Goal: Information Seeking & Learning: Learn about a topic

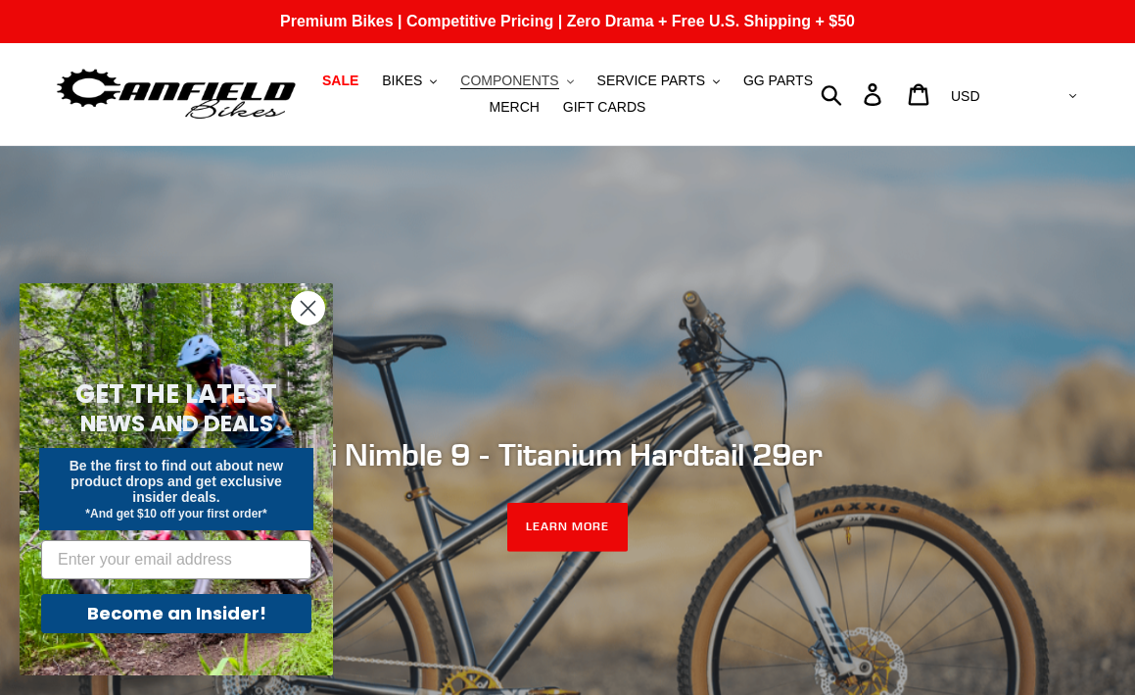
click at [500, 74] on span "COMPONENTS" at bounding box center [509, 80] width 98 height 17
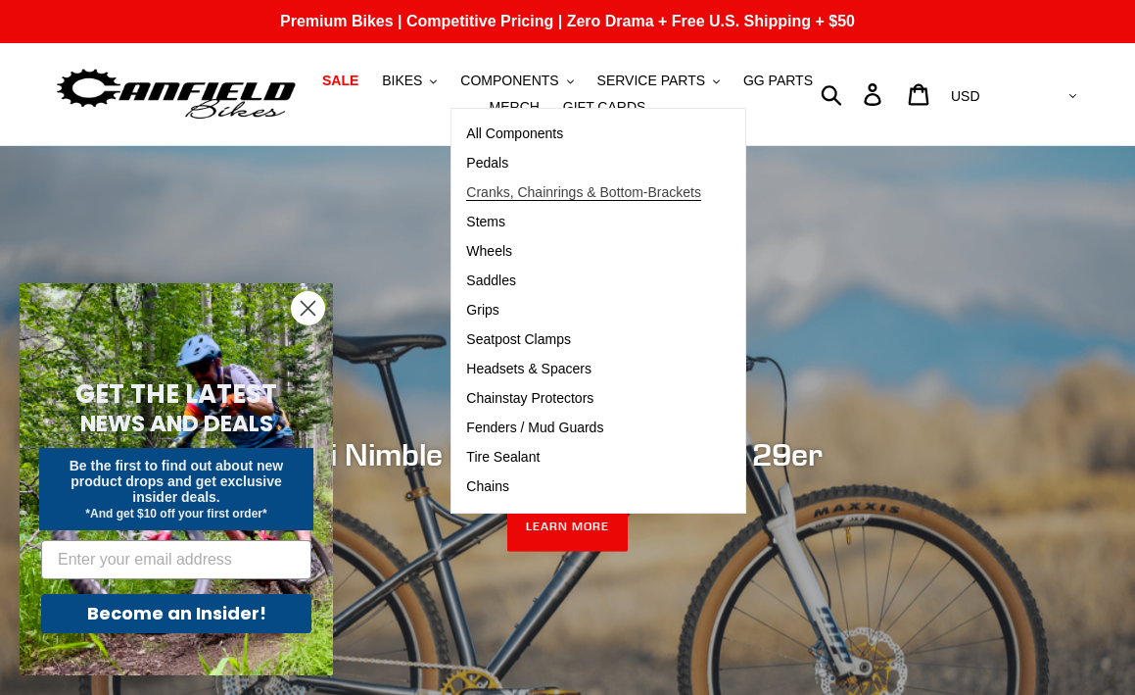
click at [501, 188] on span "Cranks, Chainrings & Bottom-Brackets" at bounding box center [583, 192] width 235 height 17
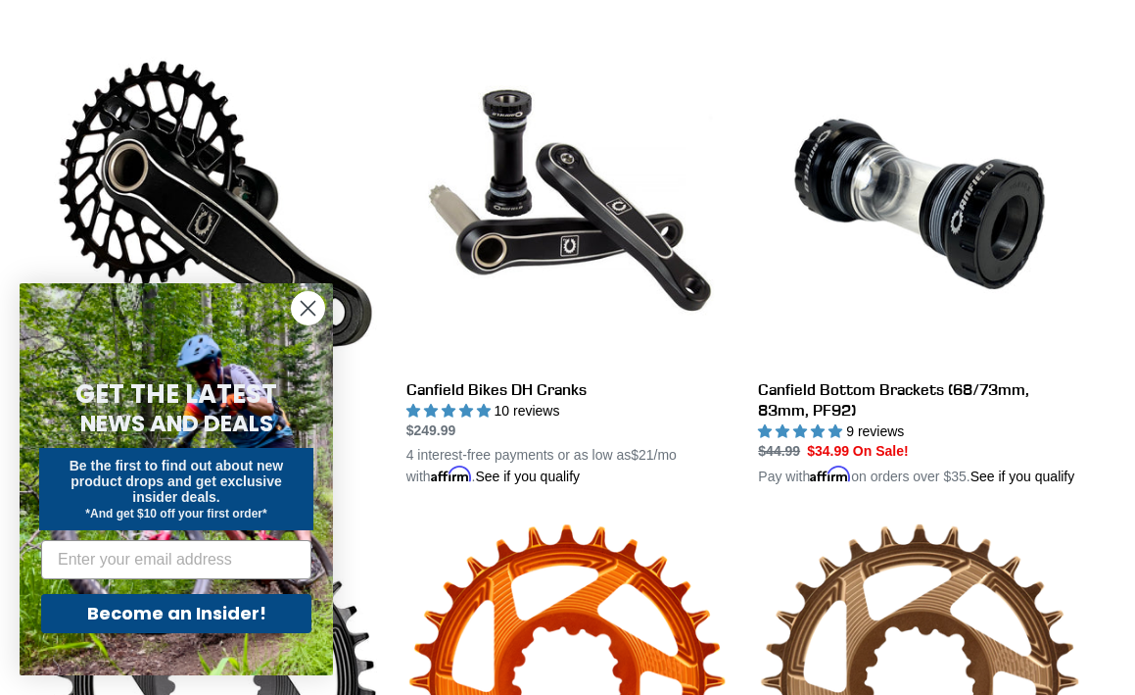
scroll to position [555, 0]
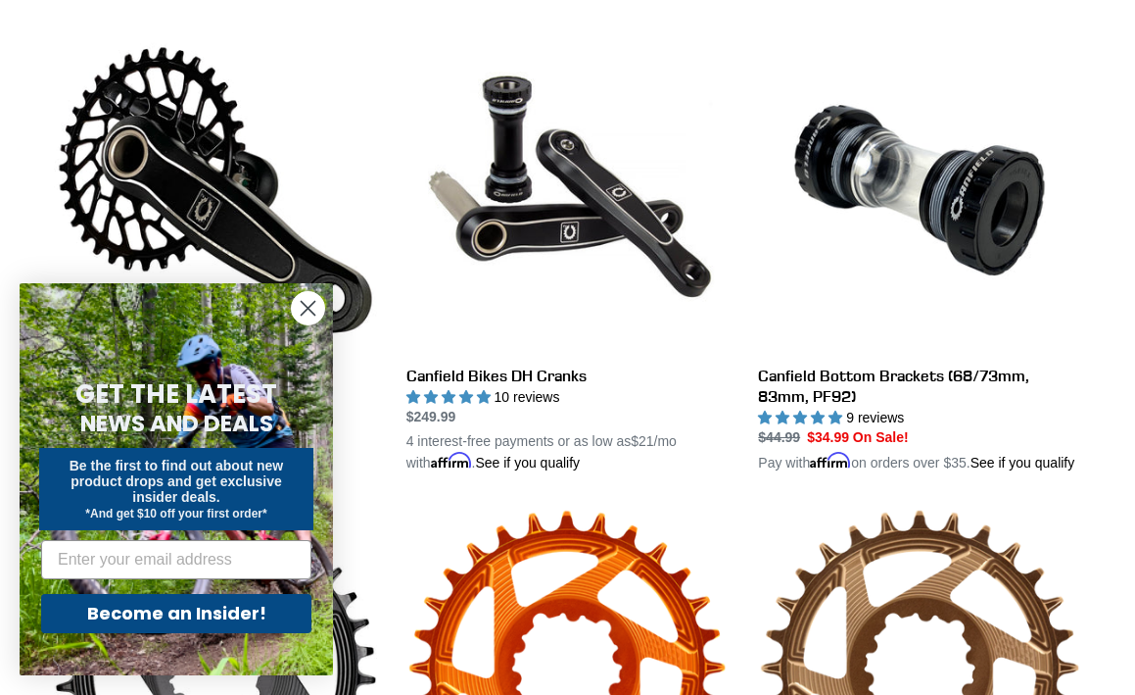
click at [299, 299] on circle "Close dialog" at bounding box center [308, 308] width 32 height 32
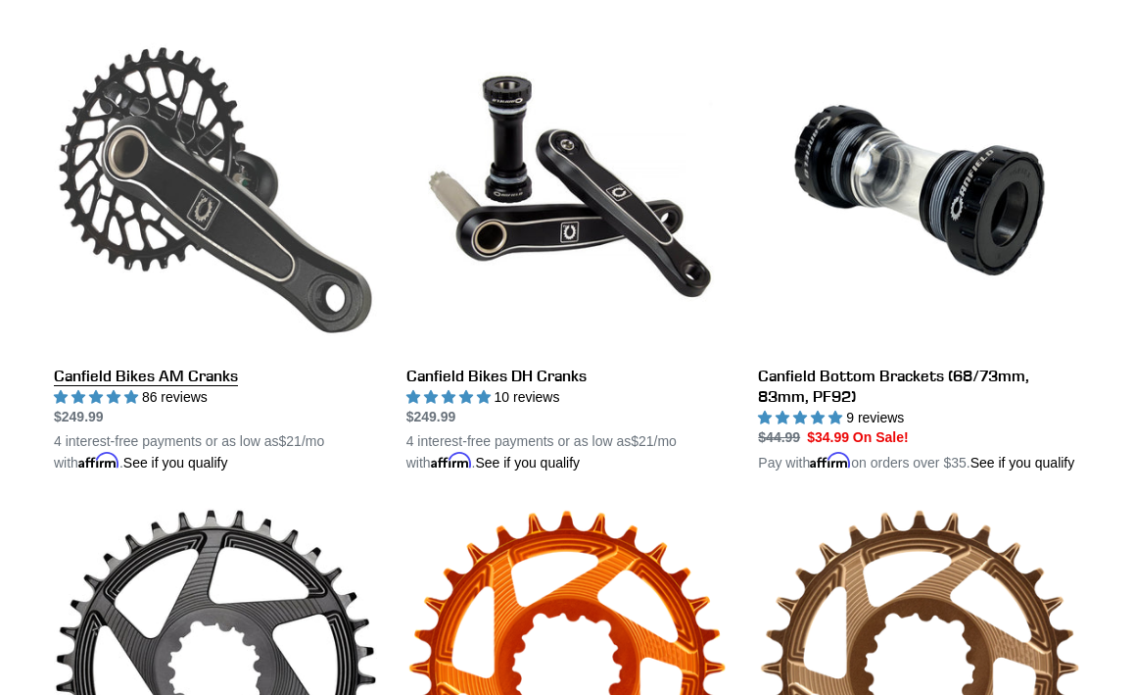
click at [166, 385] on link "Canfield Bikes AM Cranks" at bounding box center [215, 250] width 323 height 445
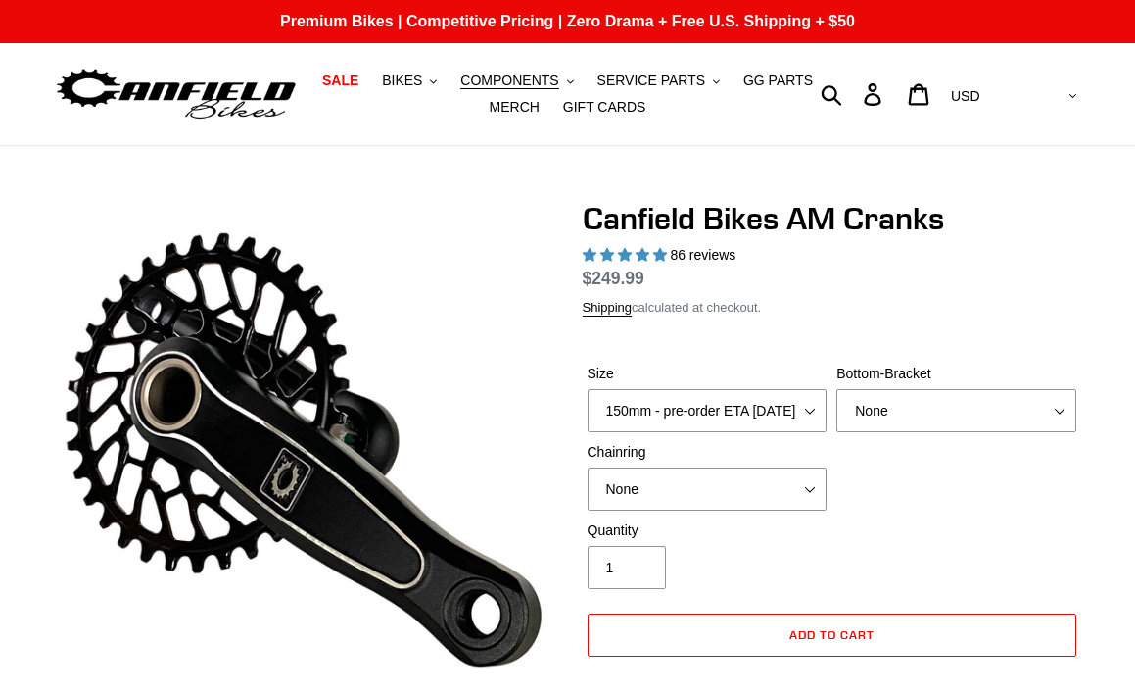
select select "highest-rating"
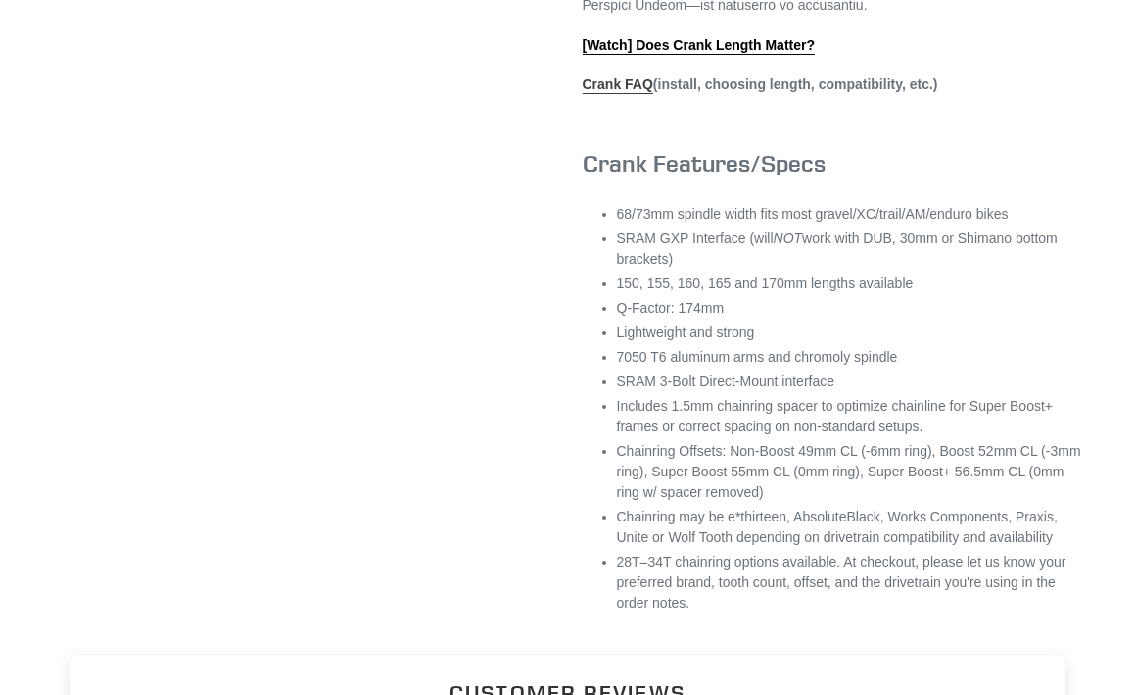
scroll to position [1079, 0]
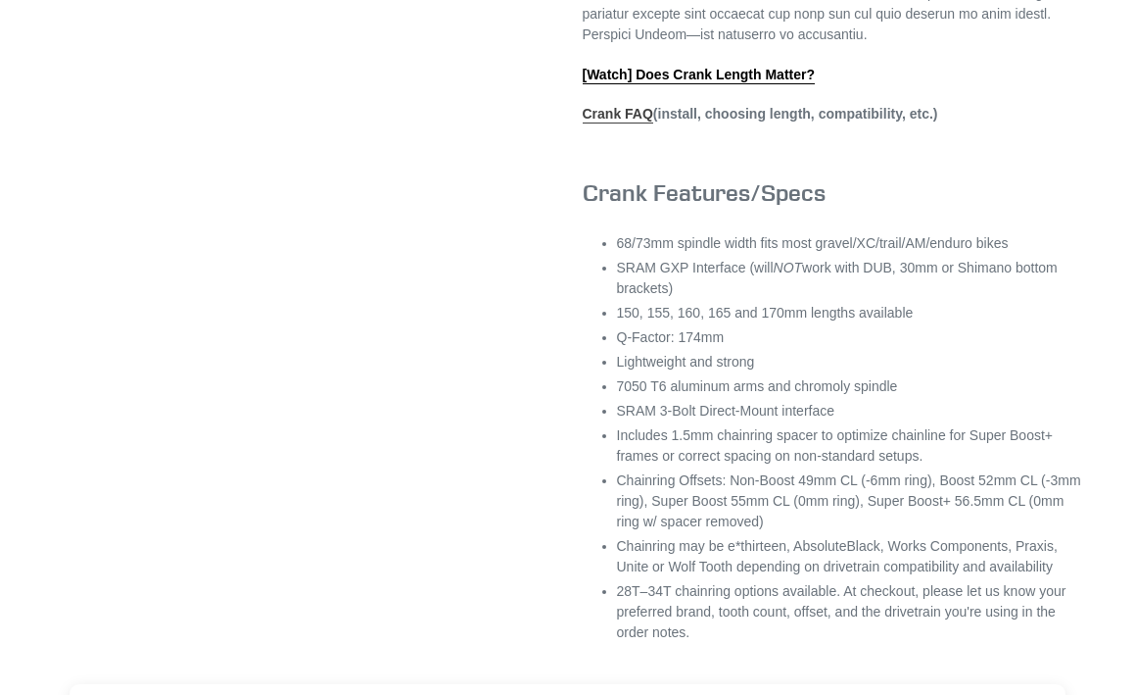
click at [626, 123] on link "Crank FAQ" at bounding box center [618, 115] width 71 height 18
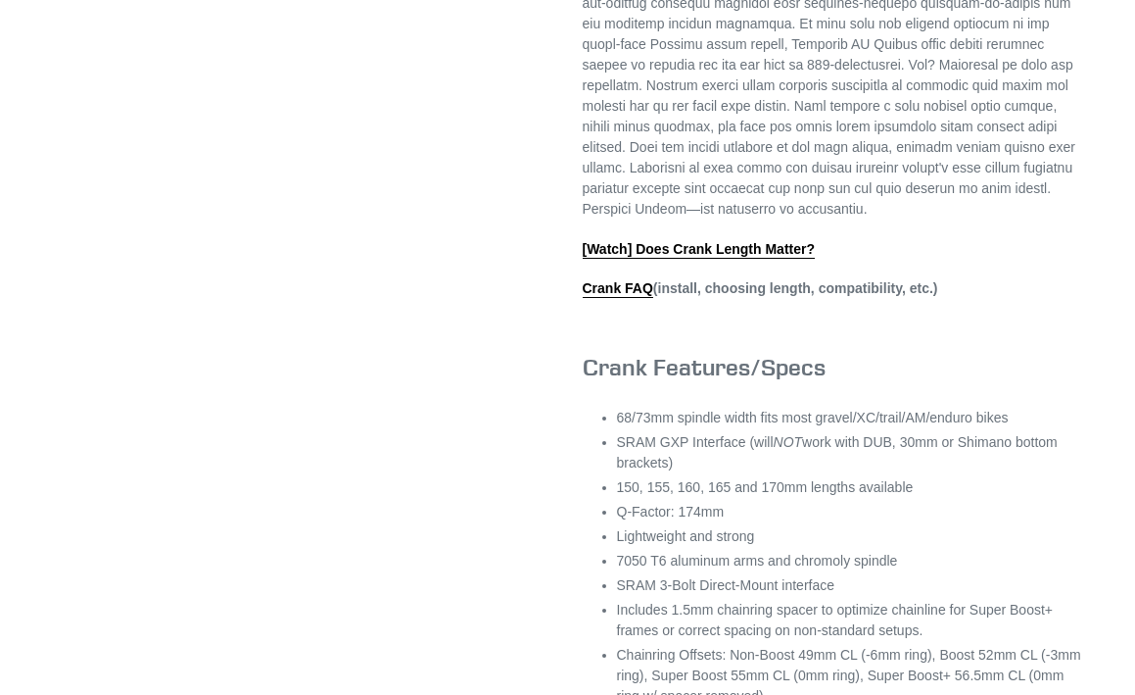
scroll to position [743, 0]
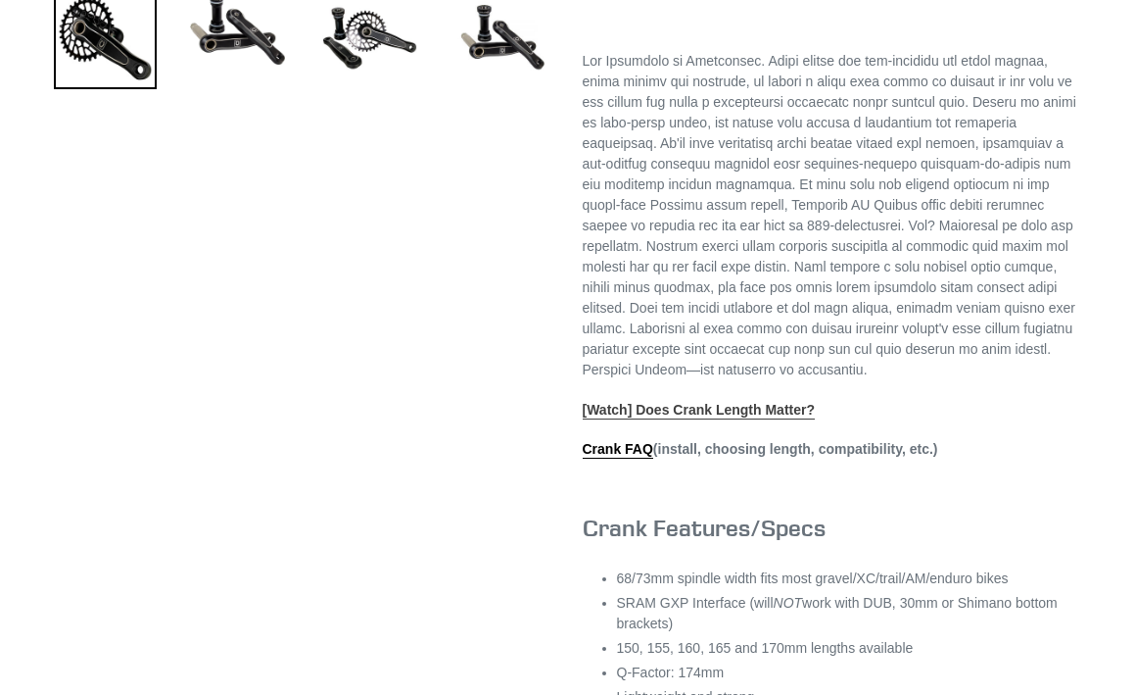
click at [658, 419] on link "[Watch] Does Crank Length Matter?" at bounding box center [699, 411] width 233 height 18
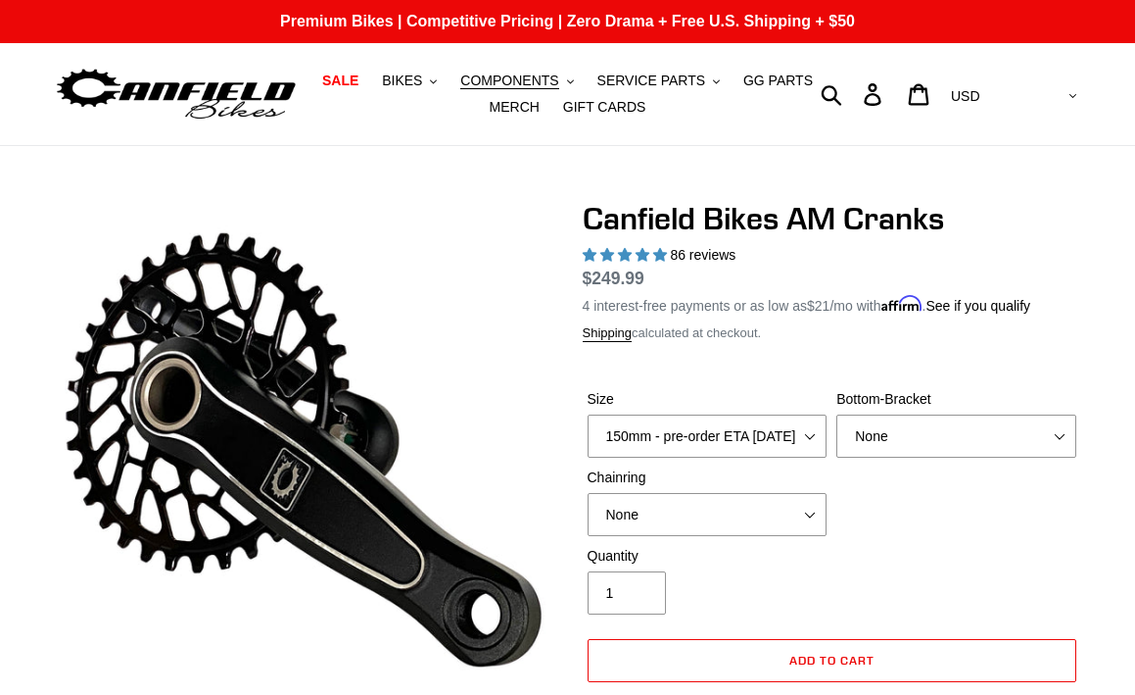
scroll to position [0, 0]
click at [842, 85] on icon "button" at bounding box center [832, 94] width 22 height 23
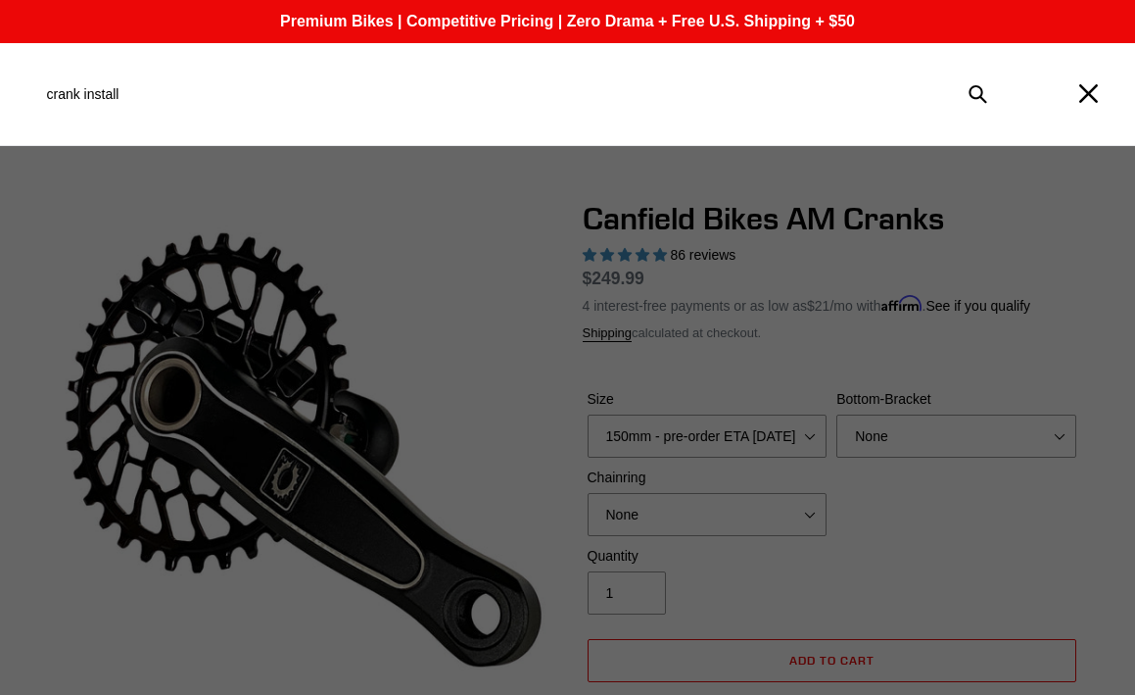
type input "crank install"
click at [978, 94] on button "Submit" at bounding box center [978, 93] width 42 height 43
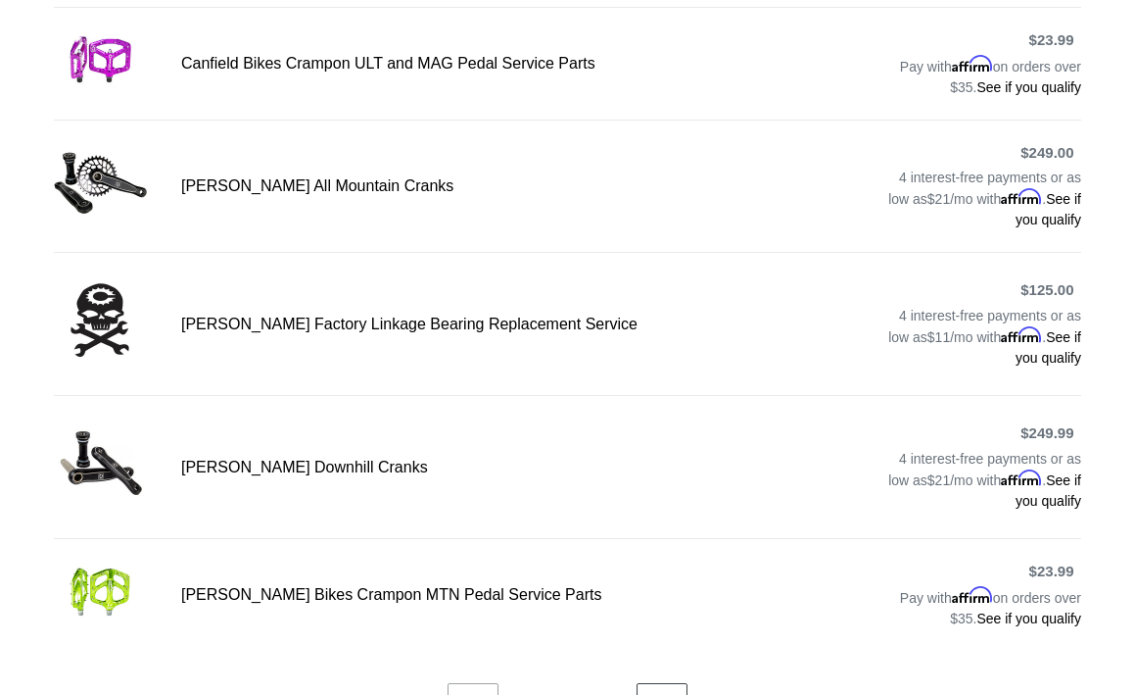
scroll to position [1076, 0]
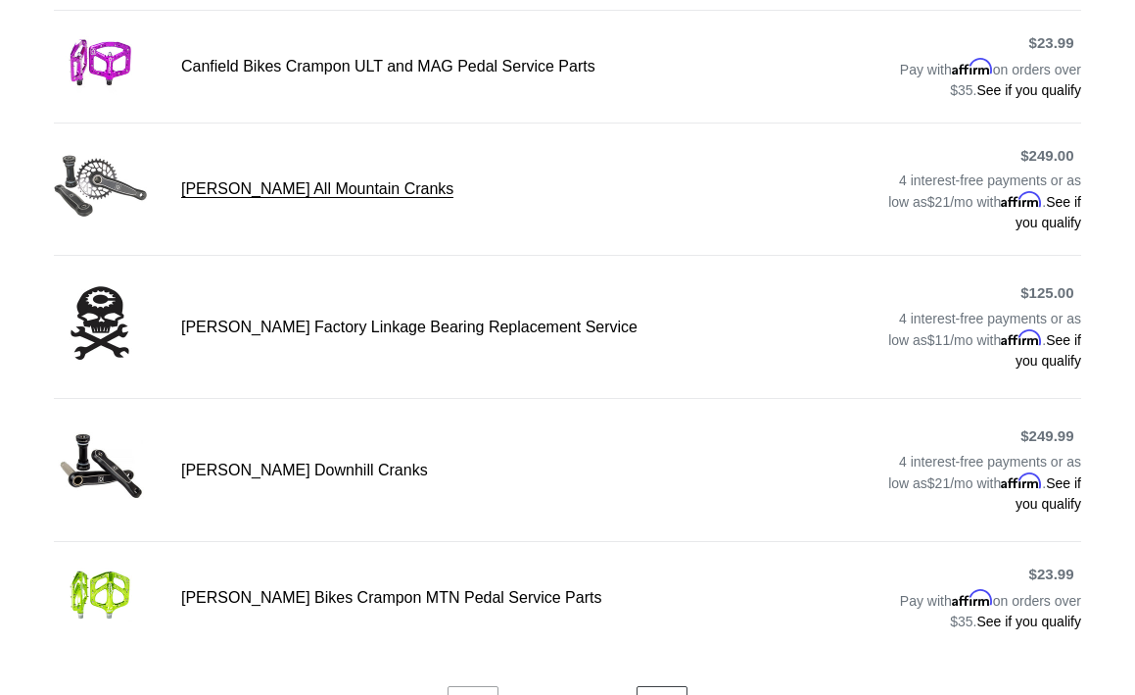
click at [241, 182] on link "[PERSON_NAME] All Mountain Cranks" at bounding box center [568, 189] width 1028 height 89
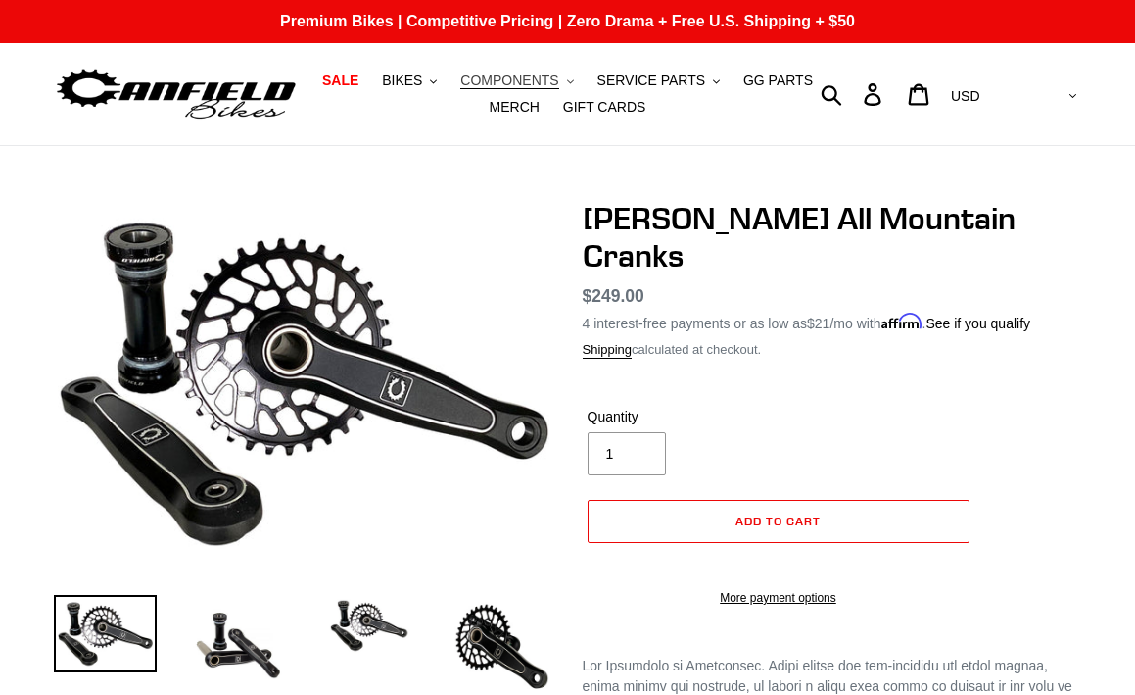
click at [498, 79] on span "COMPONENTS" at bounding box center [509, 80] width 98 height 17
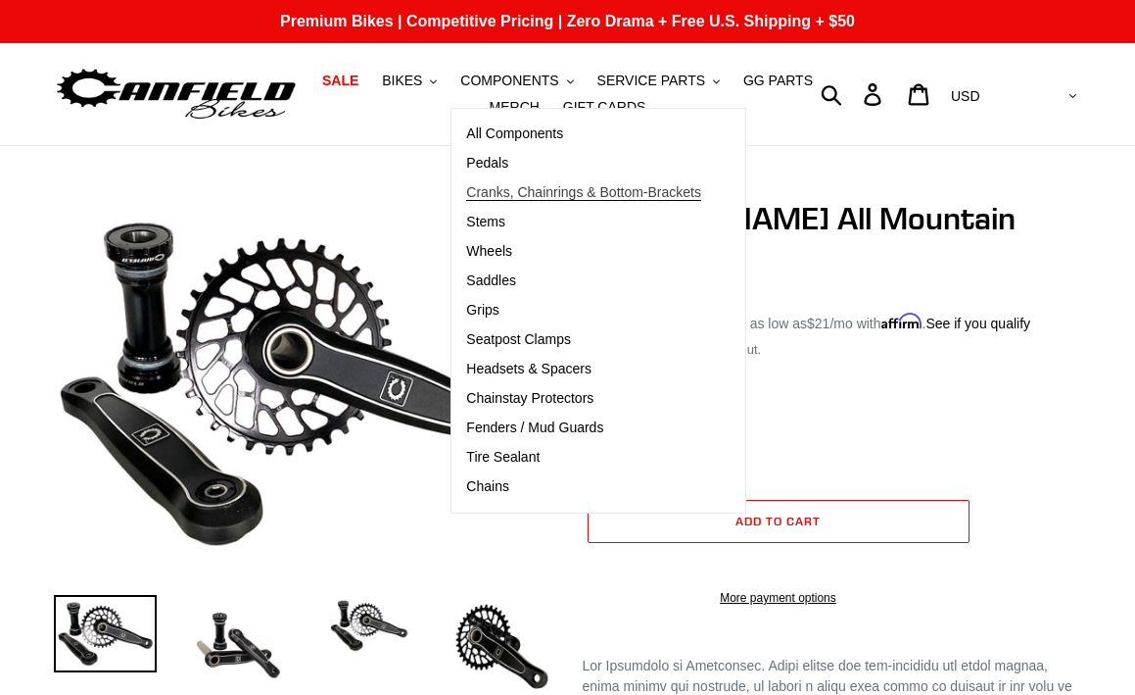
click at [491, 186] on span "Cranks, Chainrings & Bottom-Brackets" at bounding box center [583, 192] width 235 height 17
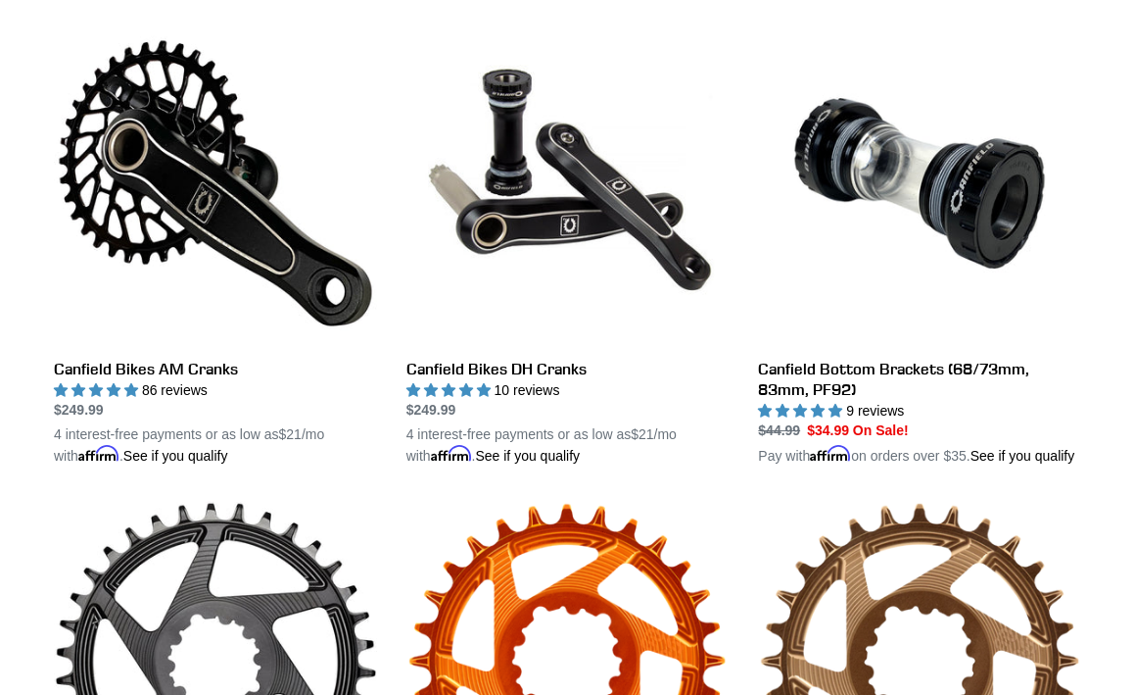
scroll to position [564, 0]
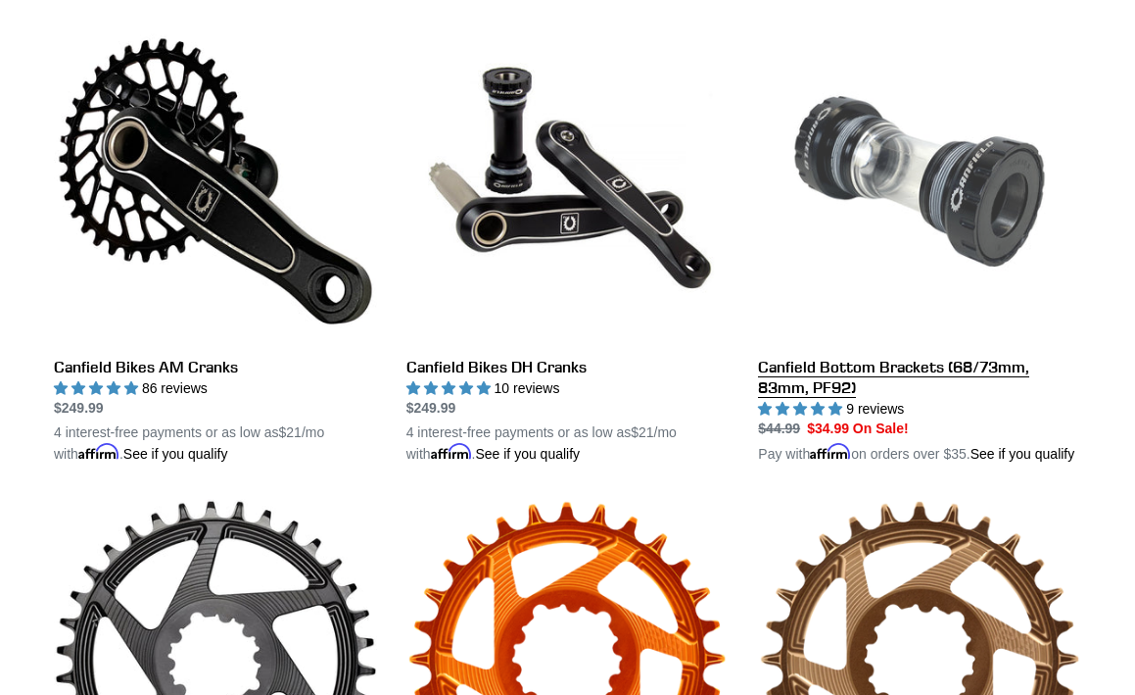
click at [883, 184] on link "Canfield Bottom Brackets (68/73mm, 83mm, PF92)" at bounding box center [919, 242] width 323 height 445
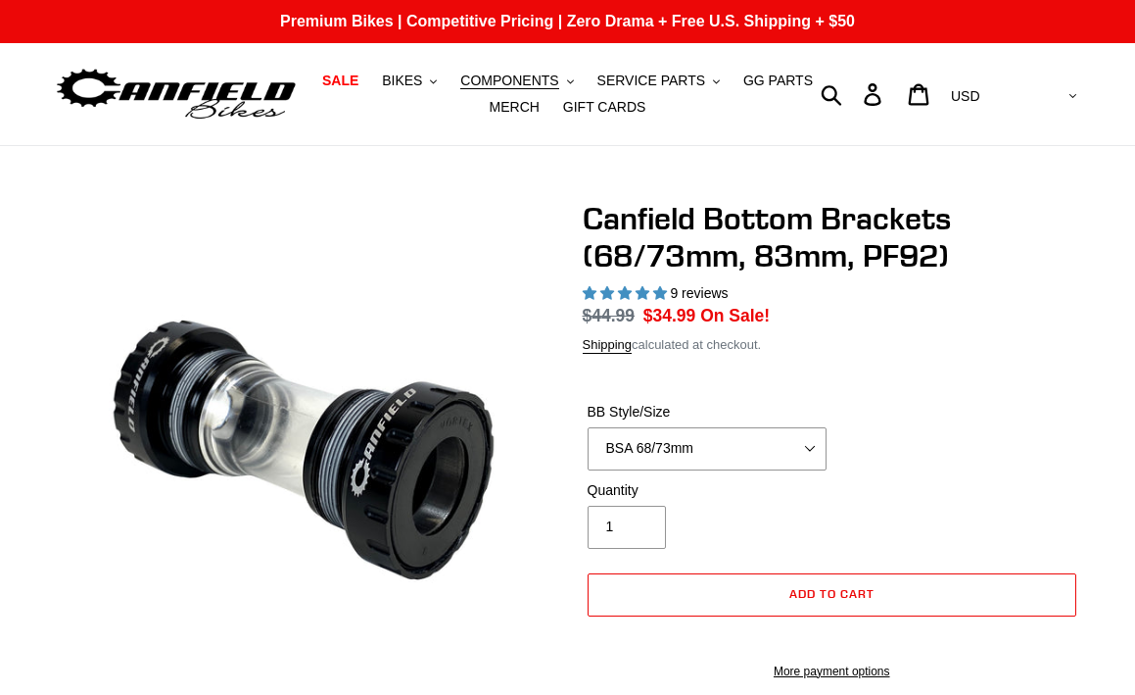
select select "highest-rating"
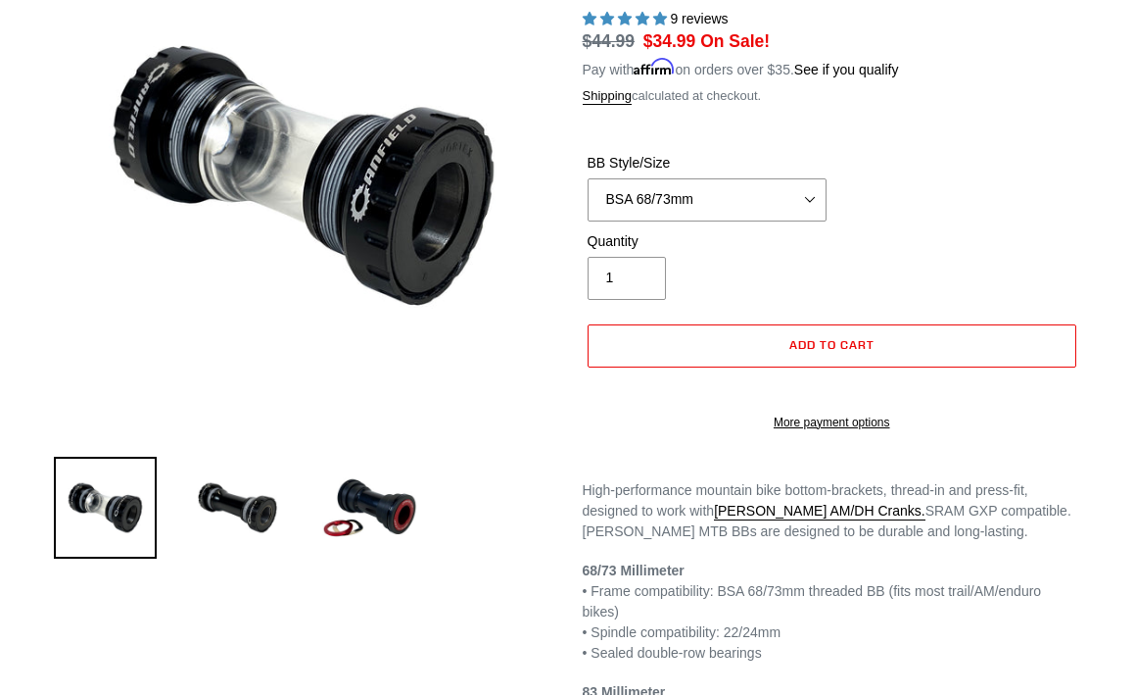
scroll to position [334, 0]
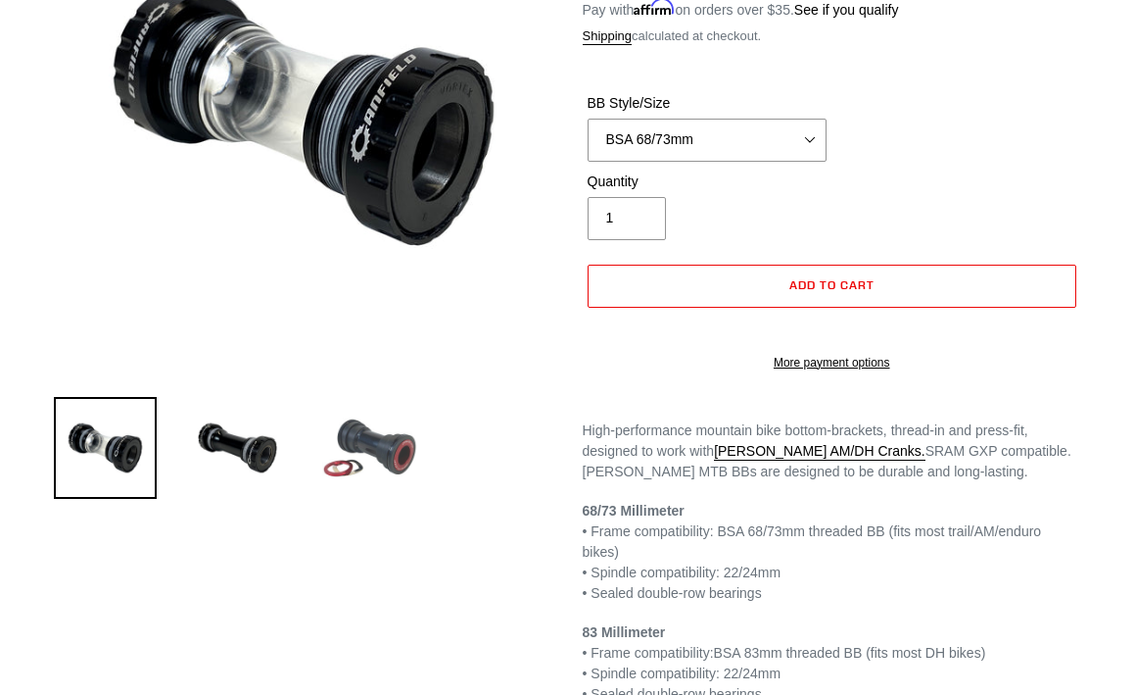
click at [390, 447] on img at bounding box center [369, 448] width 103 height 103
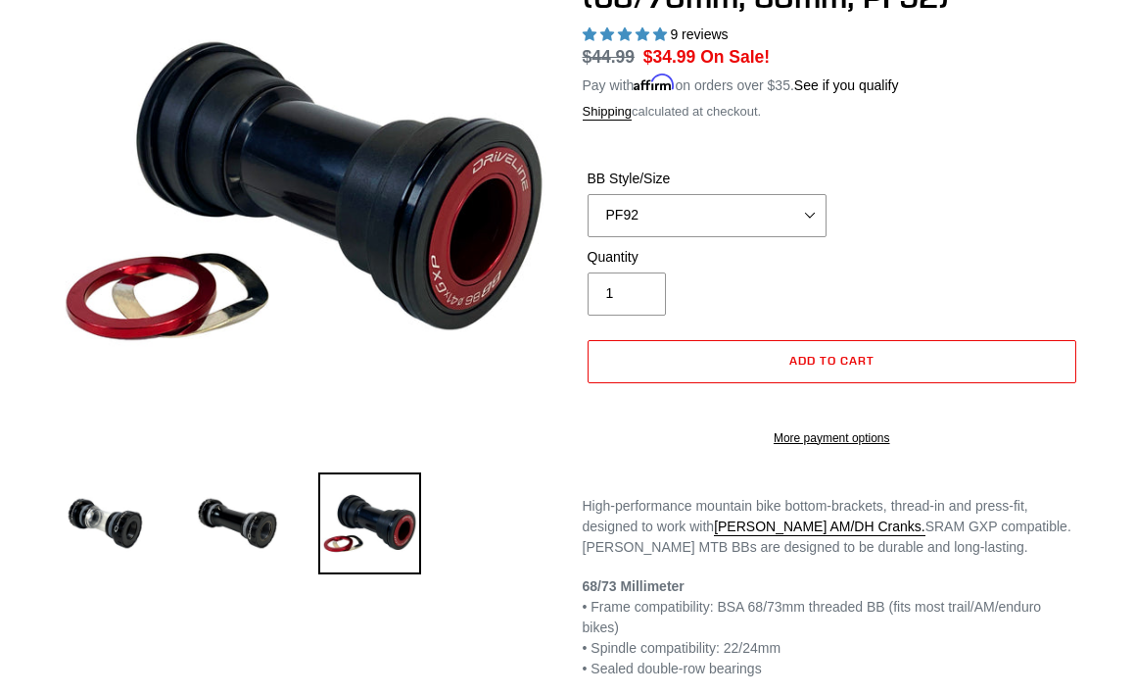
scroll to position [252, 0]
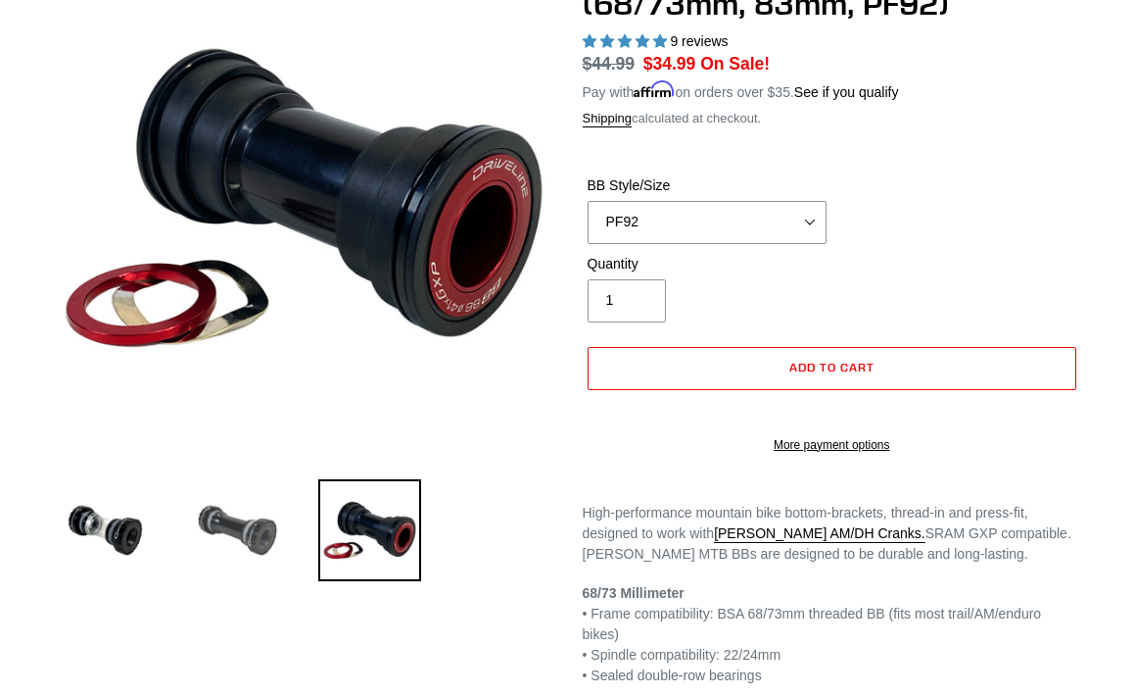
click at [246, 519] on img at bounding box center [237, 530] width 103 height 103
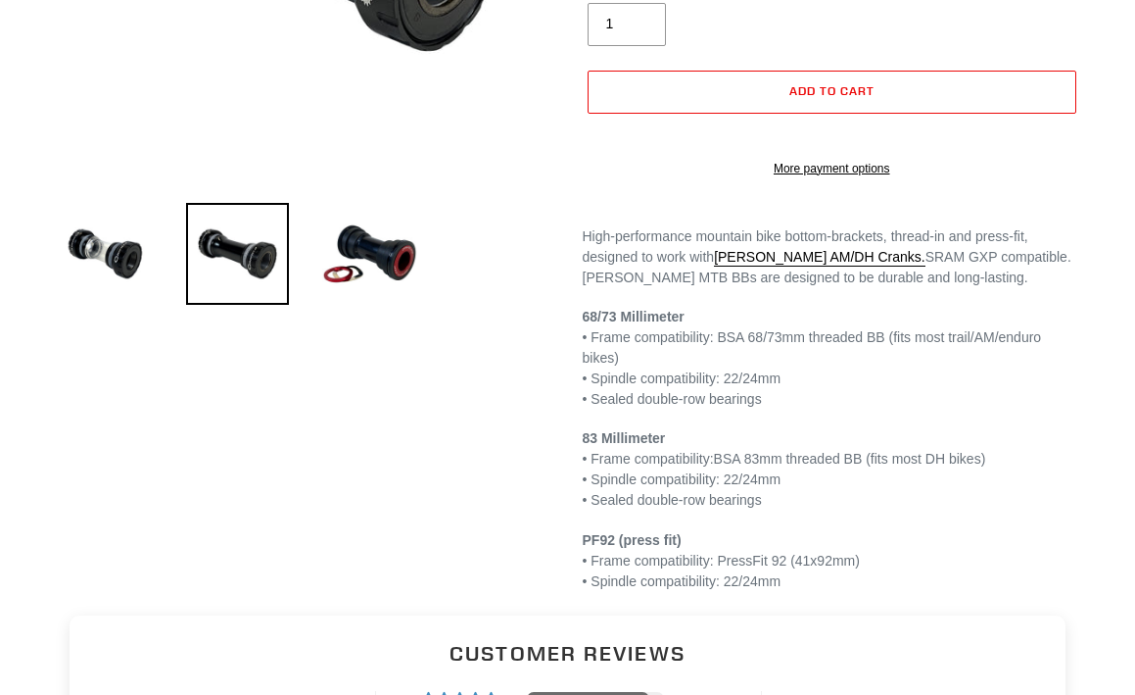
scroll to position [525, 0]
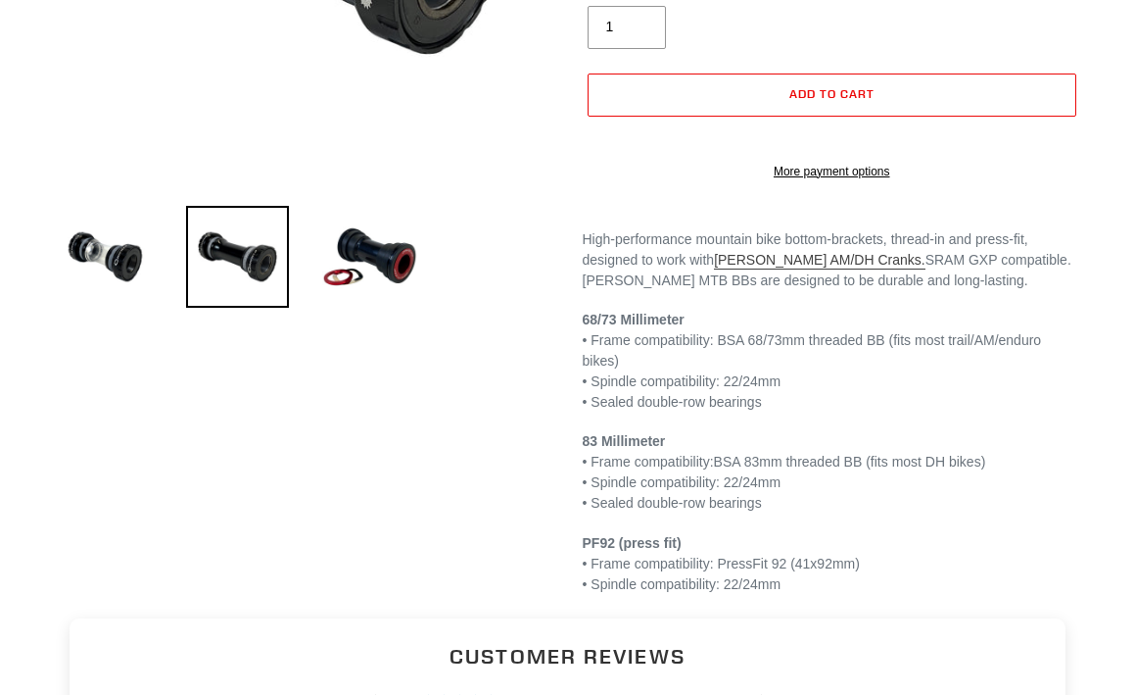
click at [788, 269] on link "Canfield AM/DH Cranks." at bounding box center [820, 261] width 212 height 18
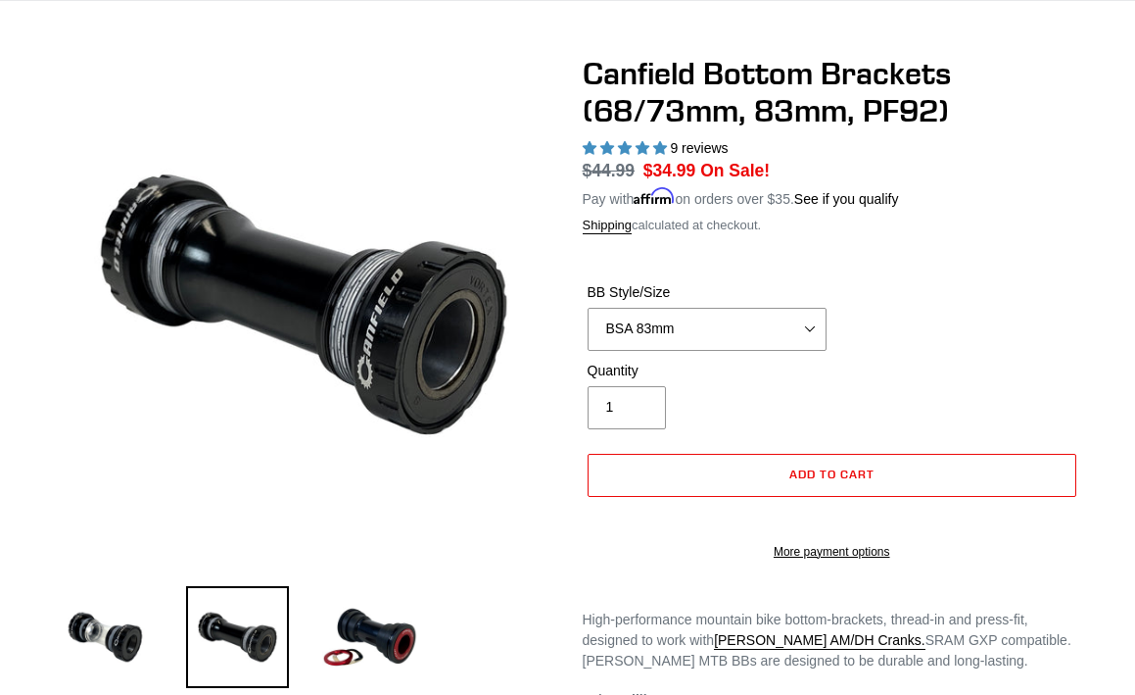
scroll to position [142, 0]
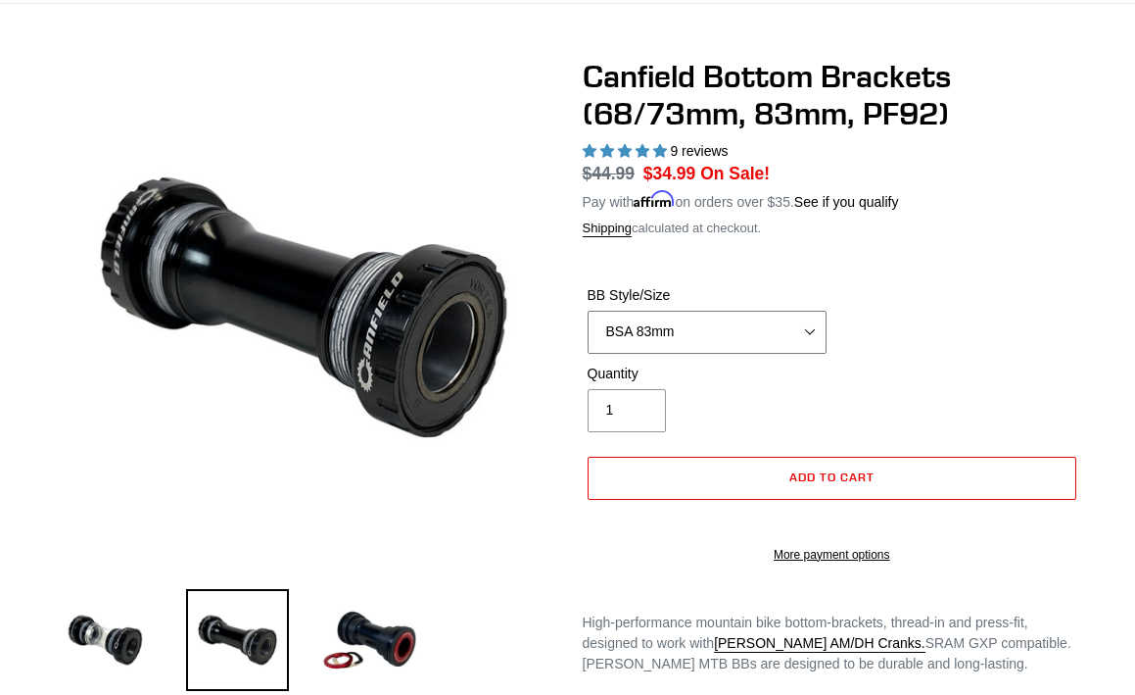
select select "BSA 68/73mm"
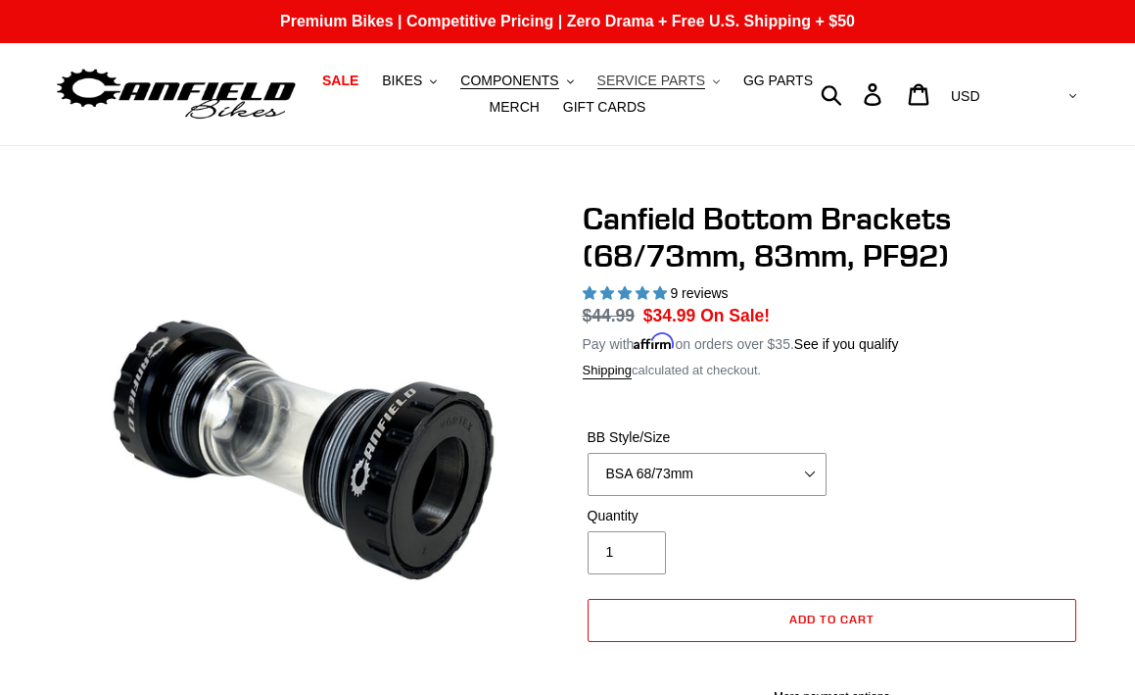
click at [646, 76] on span "SERVICE PARTS" at bounding box center [652, 80] width 108 height 17
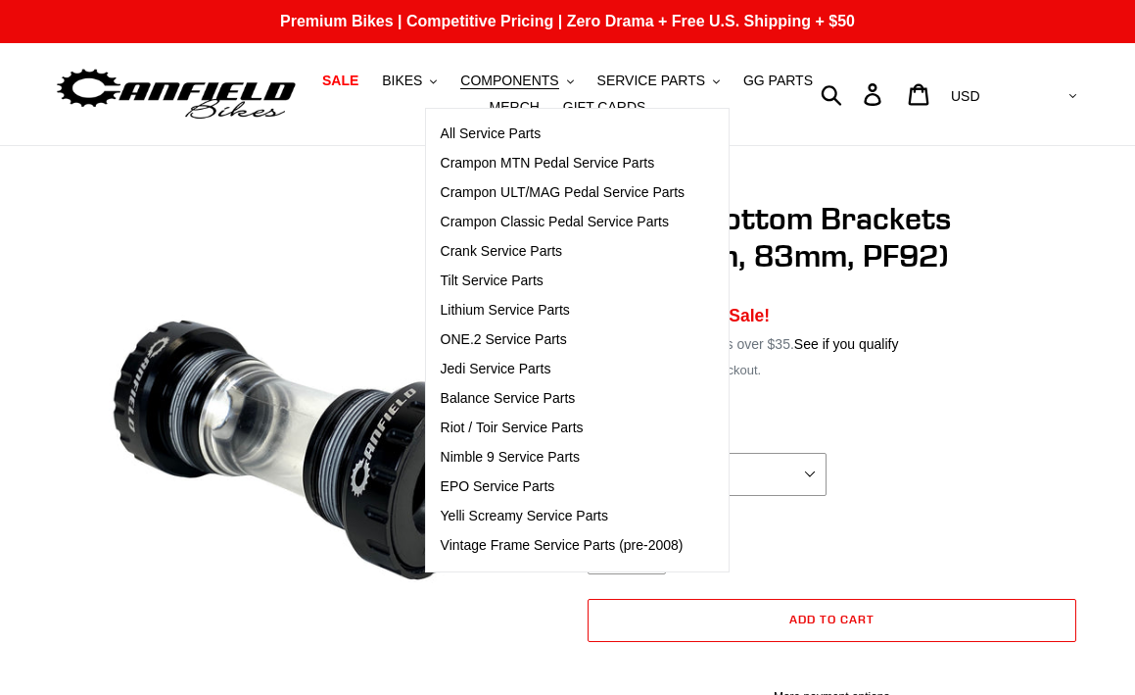
click at [781, 100] on ul "SALE BIKES .cls-1{fill:#231f20} SHOP ALL BIKES SHOP DEMO BIKES - On SALE Now! J…" at bounding box center [568, 94] width 514 height 53
